Goal: Task Accomplishment & Management: Use online tool/utility

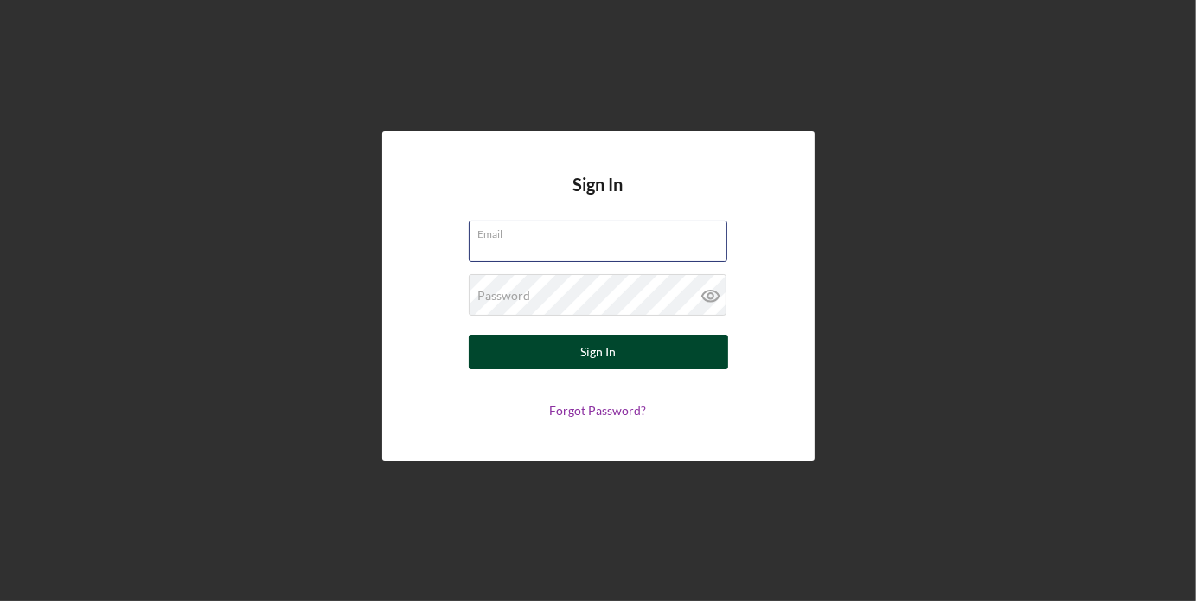
type input "[PERSON_NAME][EMAIL_ADDRESS][DOMAIN_NAME]"
click at [620, 347] on button "Sign In" at bounding box center [598, 352] width 259 height 35
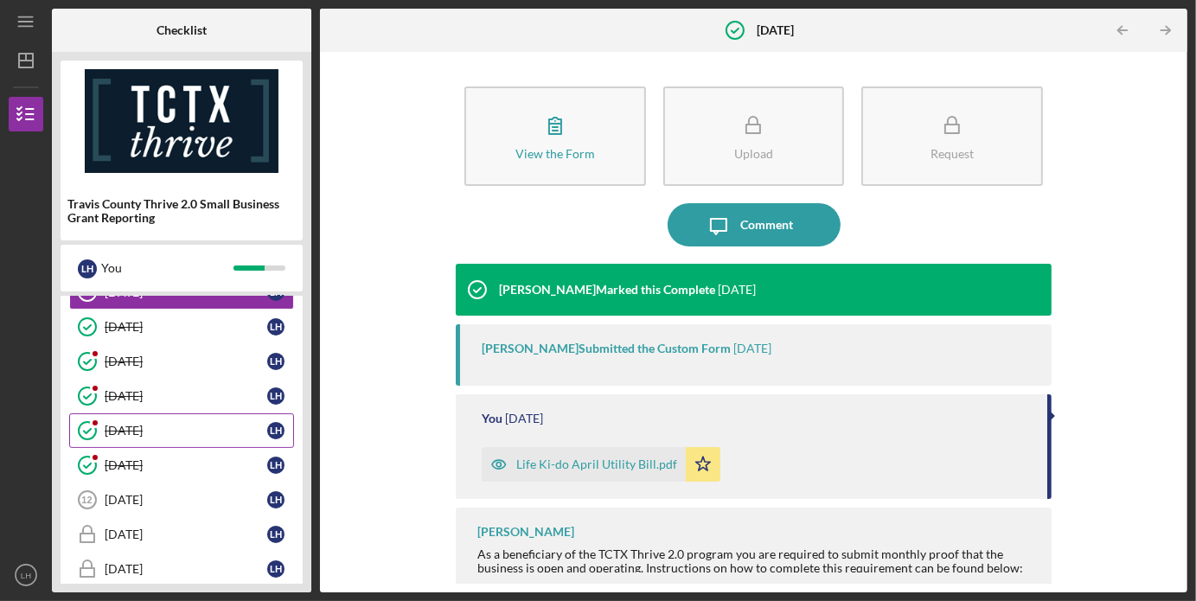
scroll to position [326, 0]
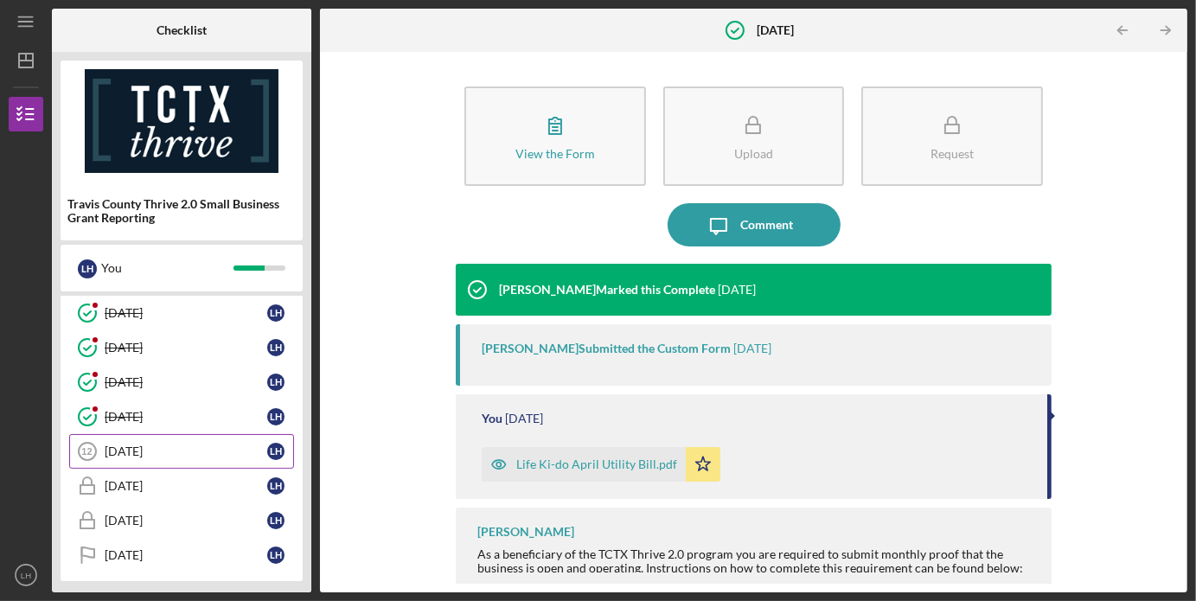
click at [139, 450] on div "[DATE]" at bounding box center [186, 451] width 163 height 14
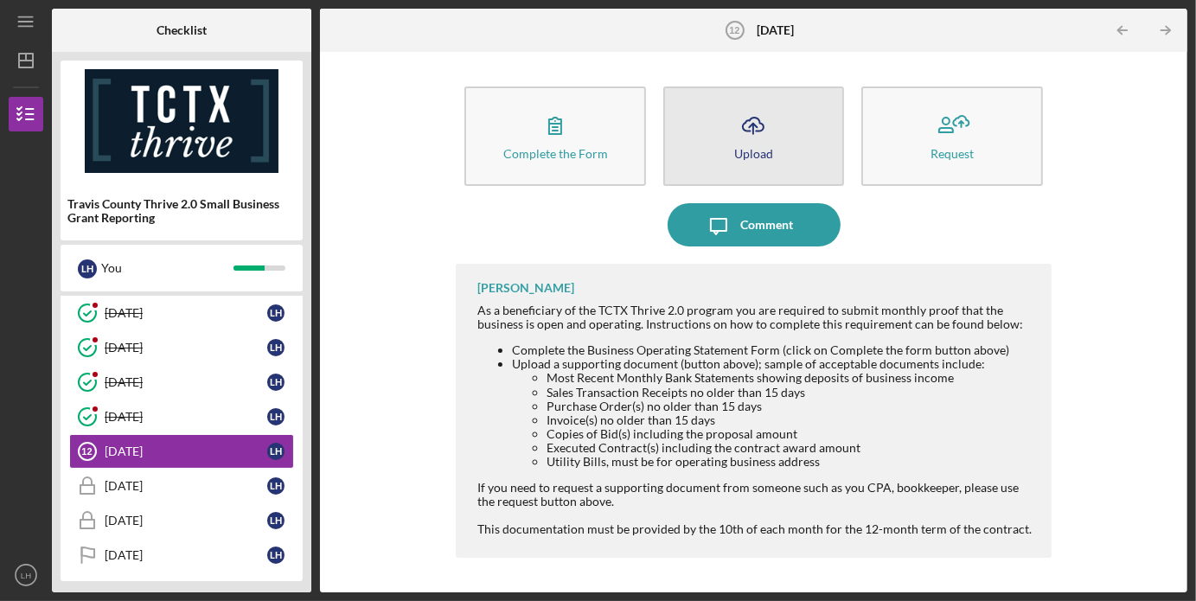
click at [747, 143] on icon "Icon/Upload" at bounding box center [752, 125] width 43 height 43
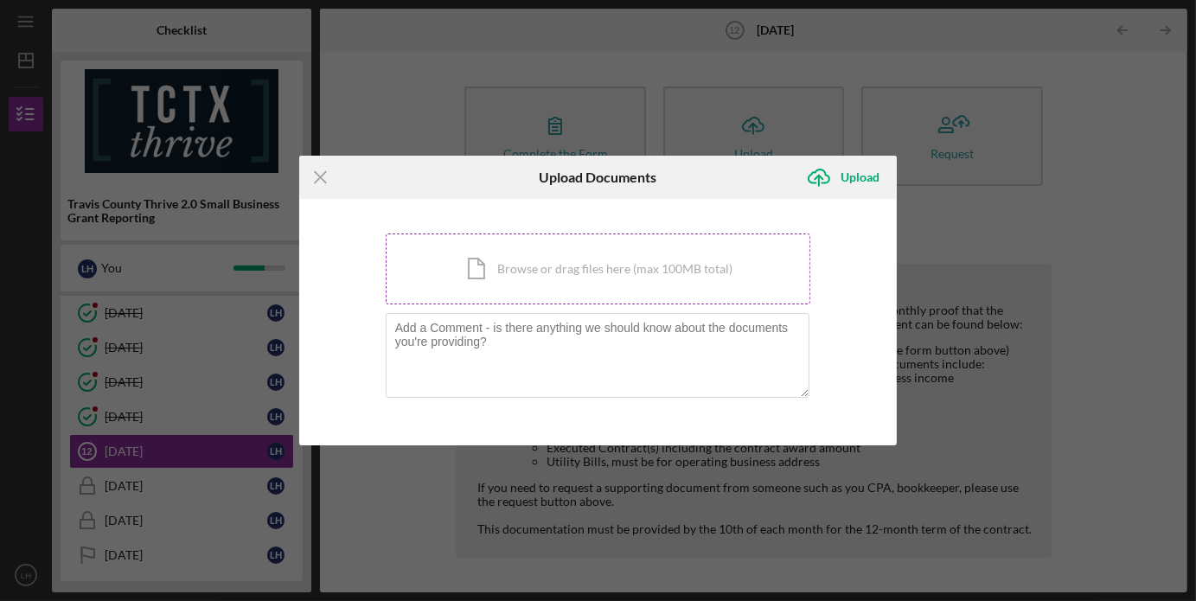
click at [510, 265] on div "Icon/Document Browse or drag files here (max 100MB total) Tap to choose files o…" at bounding box center [598, 268] width 425 height 71
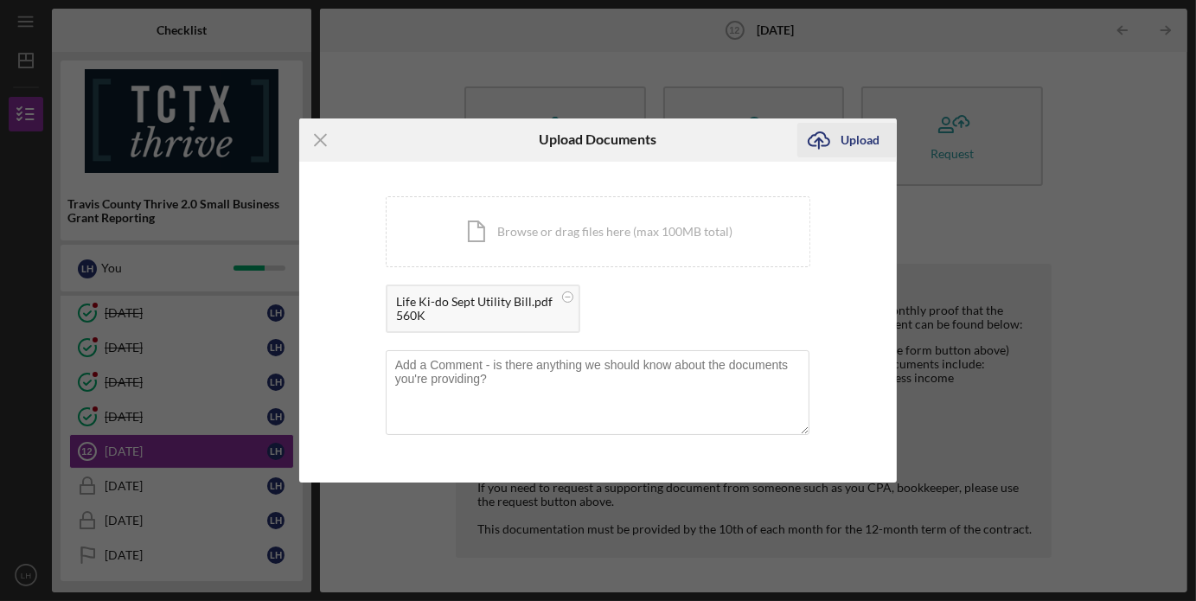
click at [852, 137] on div "Upload" at bounding box center [859, 140] width 39 height 35
